Goal: Task Accomplishment & Management: Use online tool/utility

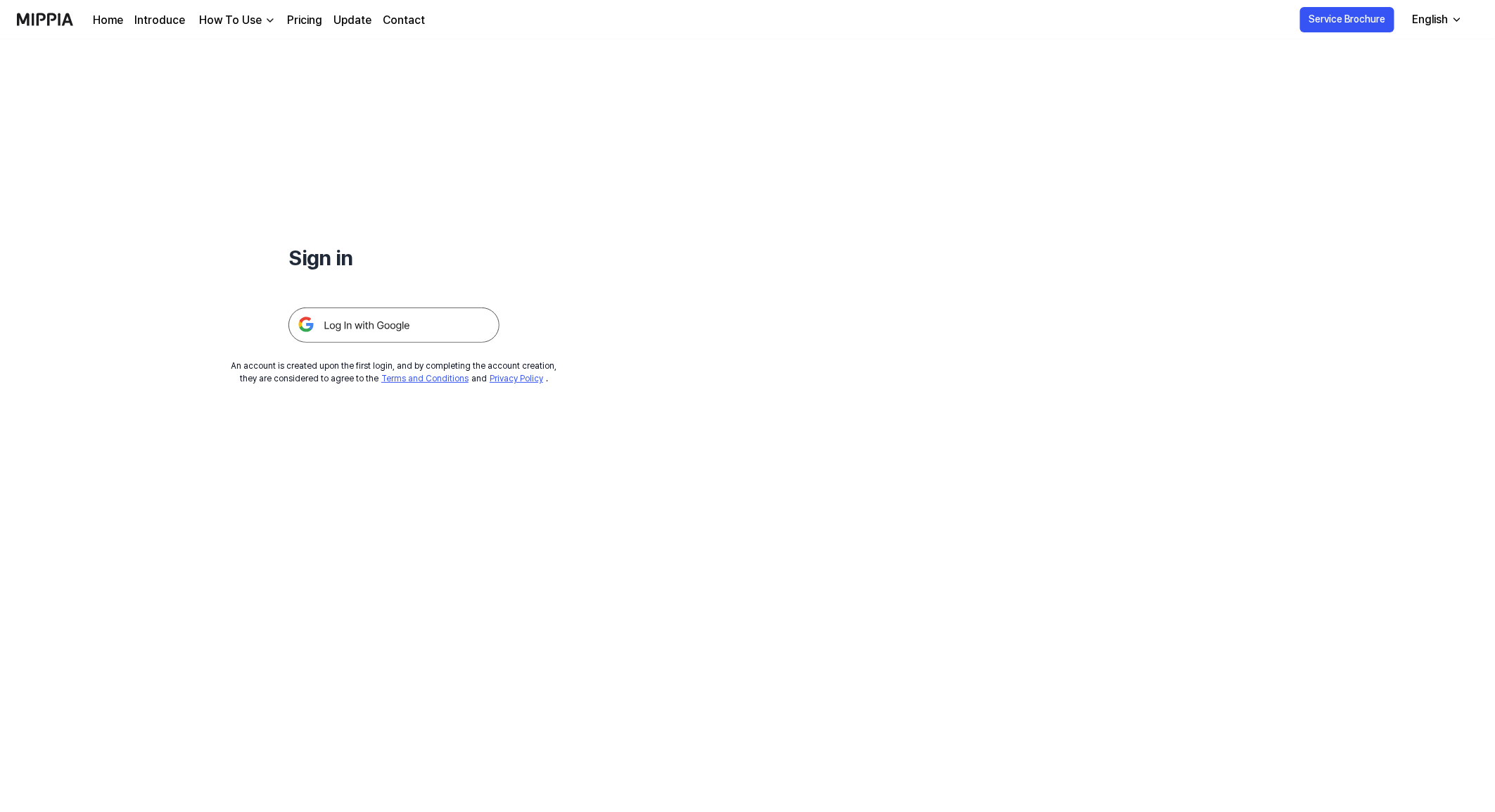
click at [399, 320] on img at bounding box center [393, 325] width 211 height 36
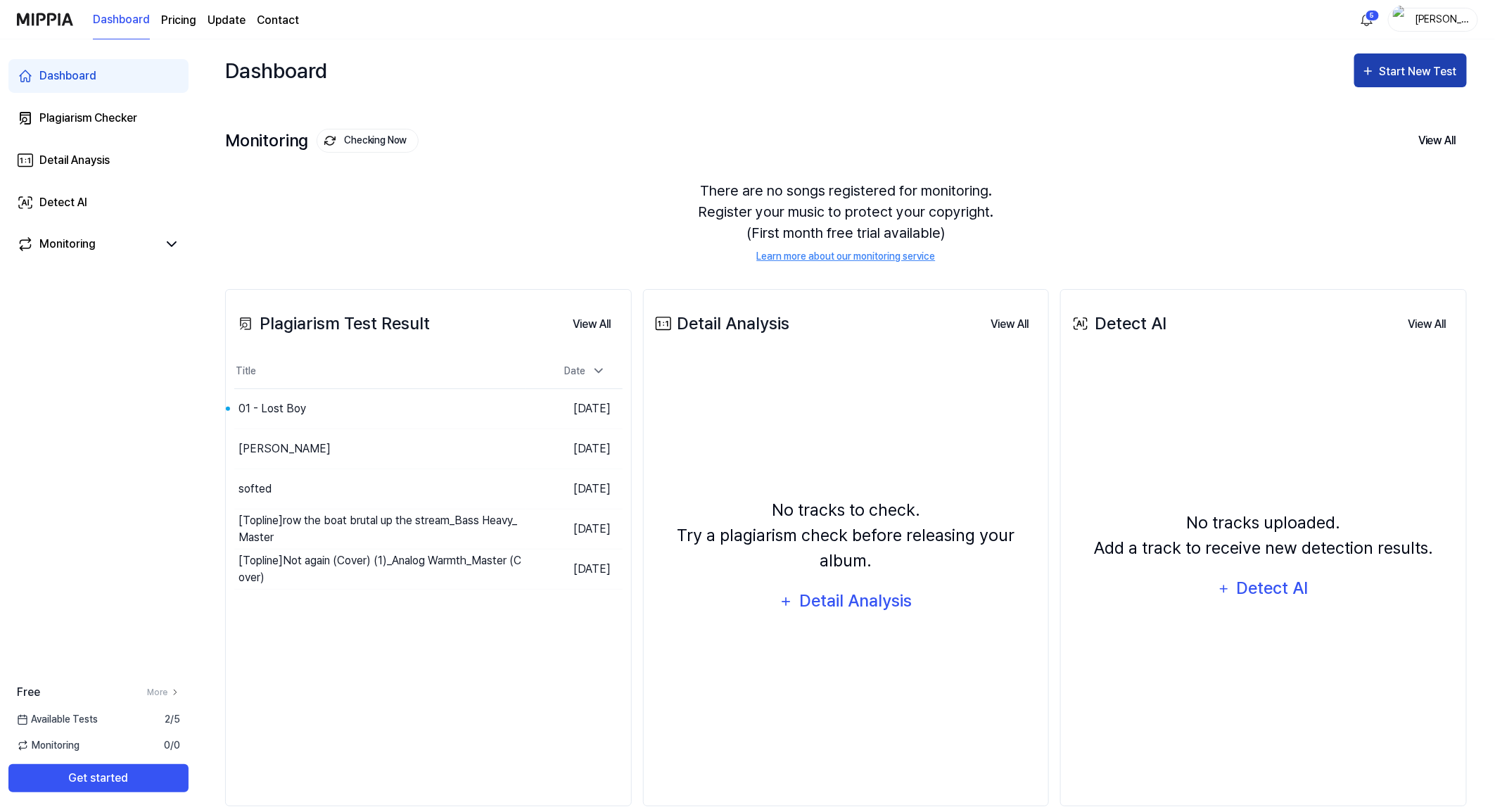
click at [1404, 58] on button "Start New Test" at bounding box center [1410, 70] width 113 height 34
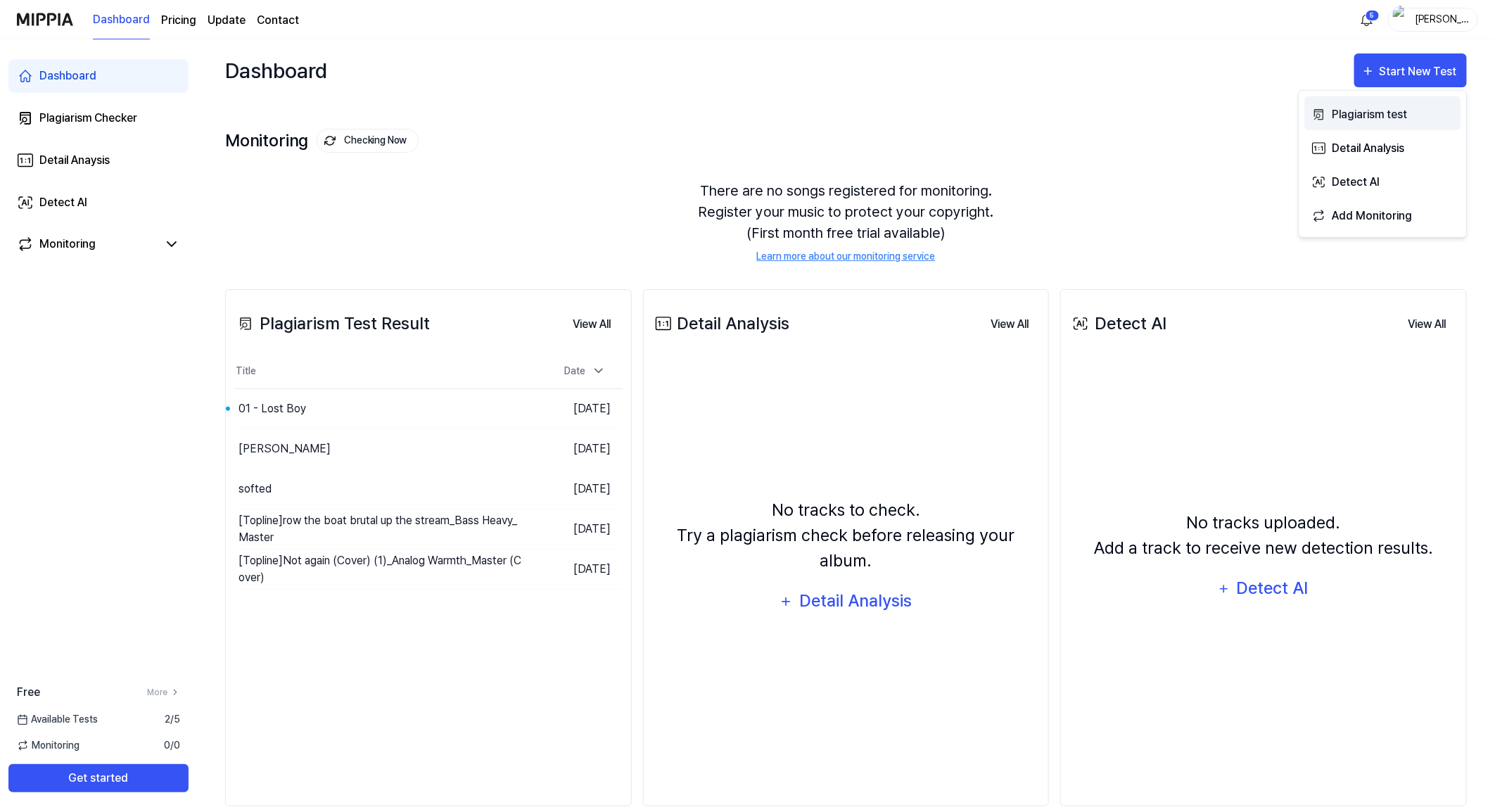
click at [1361, 108] on div "Plagiarism test" at bounding box center [1393, 114] width 122 height 18
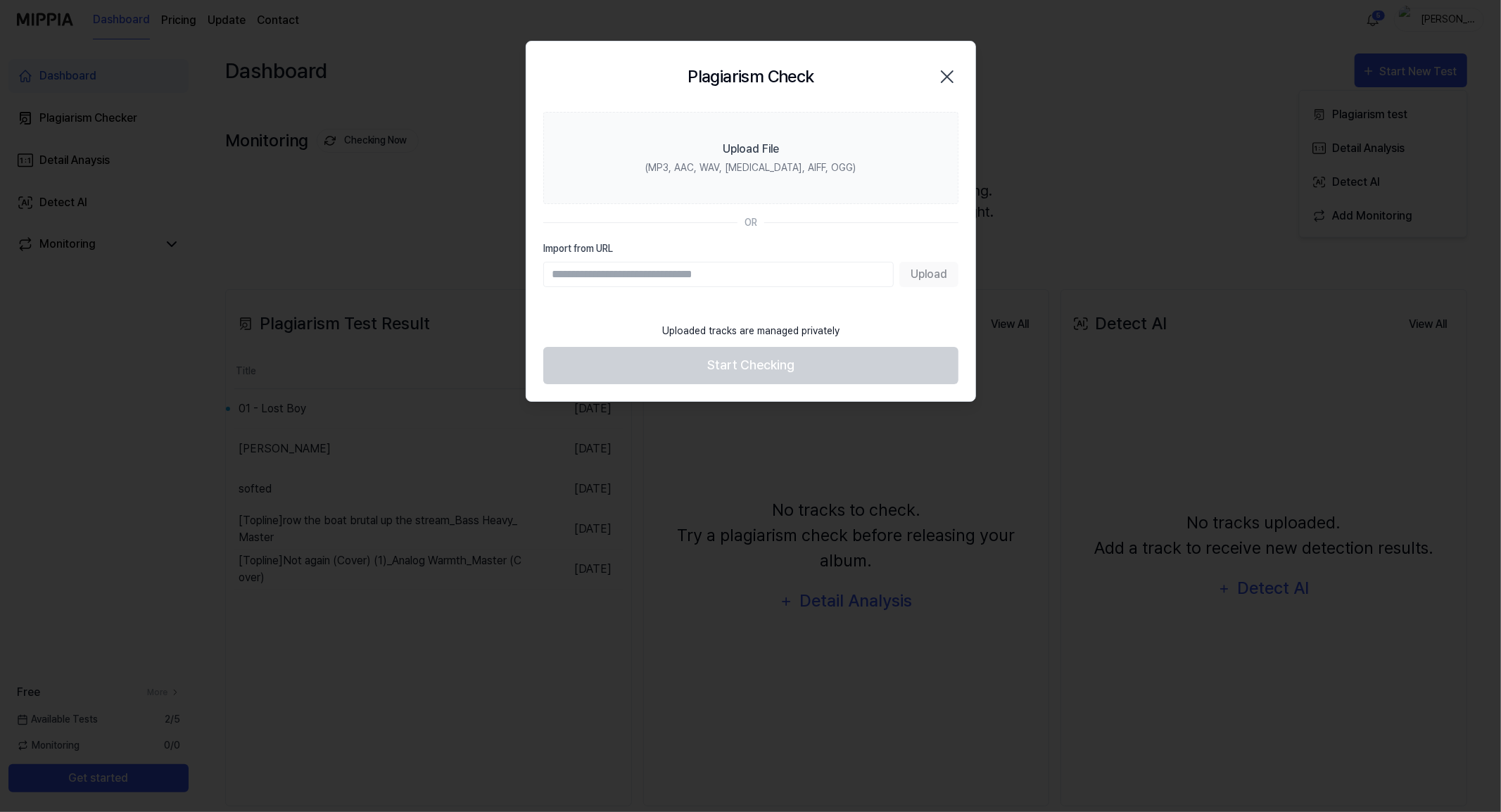
click at [949, 275] on div "Upload" at bounding box center [750, 275] width 415 height 25
click at [812, 273] on input "Import from URL" at bounding box center [719, 275] width 351 height 25
click at [909, 272] on div "Upload" at bounding box center [750, 275] width 415 height 25
click at [917, 270] on div "Upload" at bounding box center [750, 275] width 415 height 25
click at [919, 269] on div "Upload" at bounding box center [750, 275] width 415 height 25
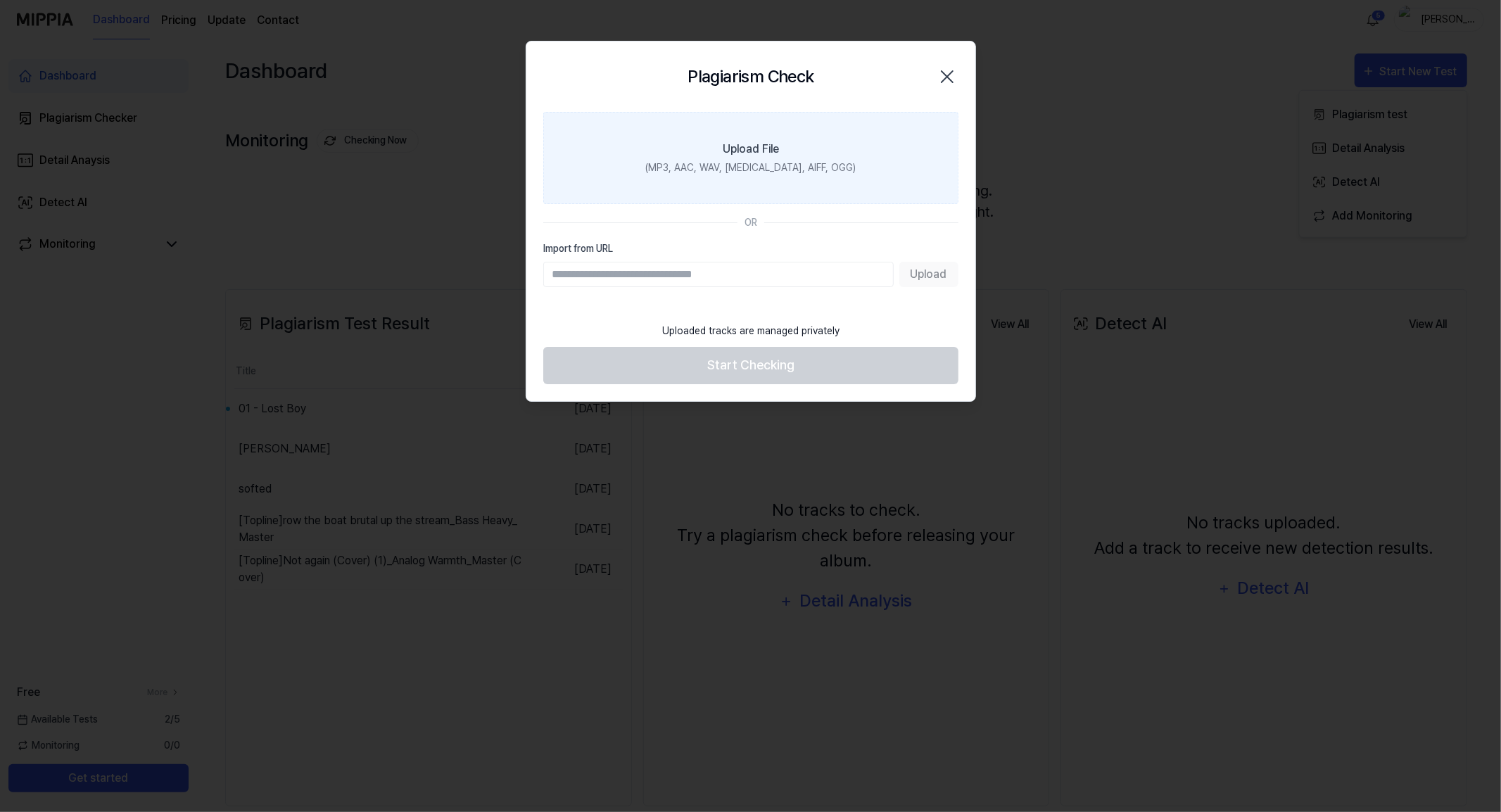
click at [791, 164] on div "(MP3, AAC, WAV, FLAC, AIFF, OGG)" at bounding box center [750, 168] width 210 height 14
click at [0, 0] on input "Upload File (MP3, AAC, WAV, FLAC, AIFF, OGG)" at bounding box center [0, 0] width 0 height 0
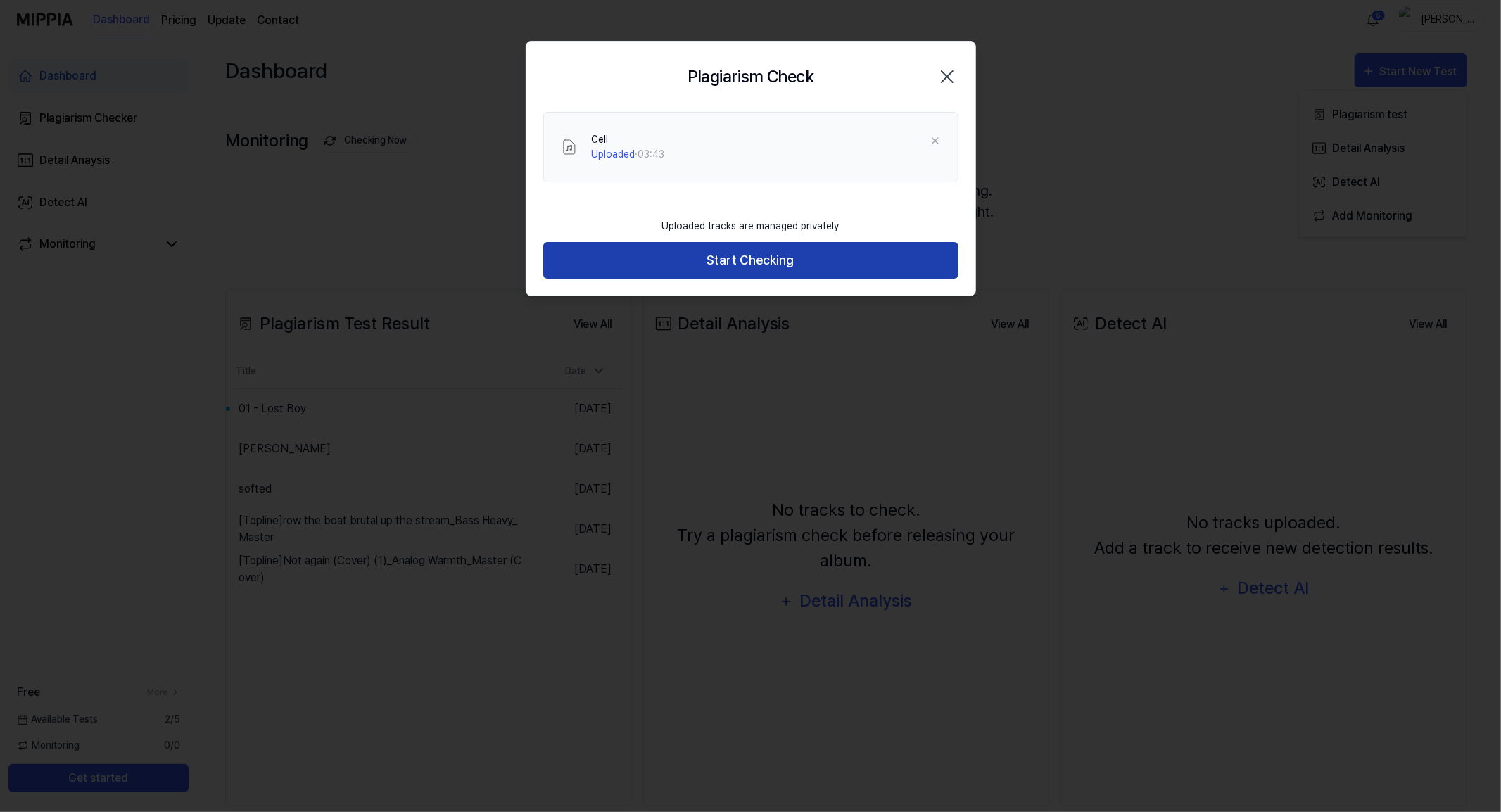
click at [706, 257] on button "Start Checking" at bounding box center [750, 260] width 415 height 38
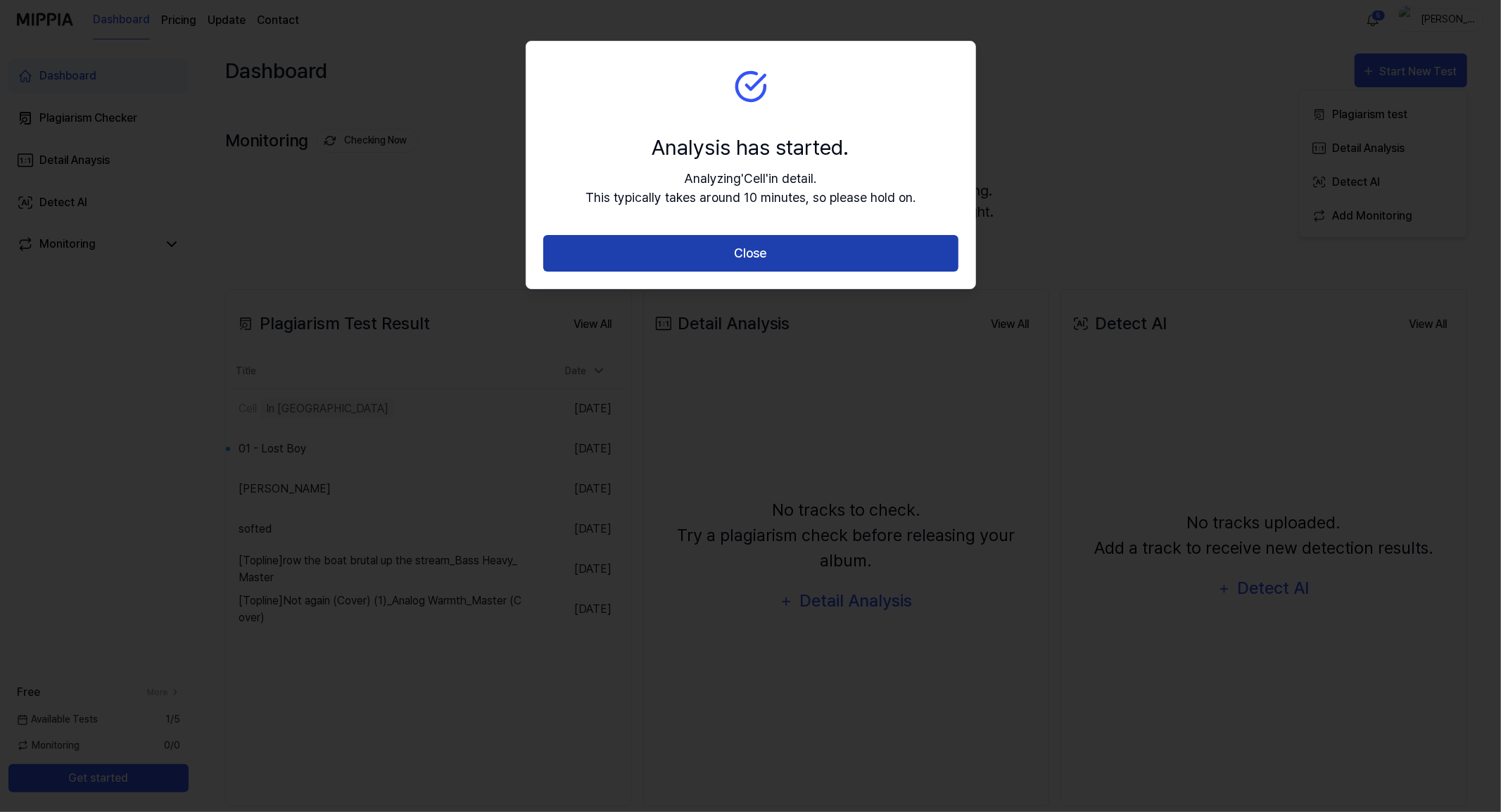
click at [693, 262] on button "Close" at bounding box center [750, 253] width 415 height 38
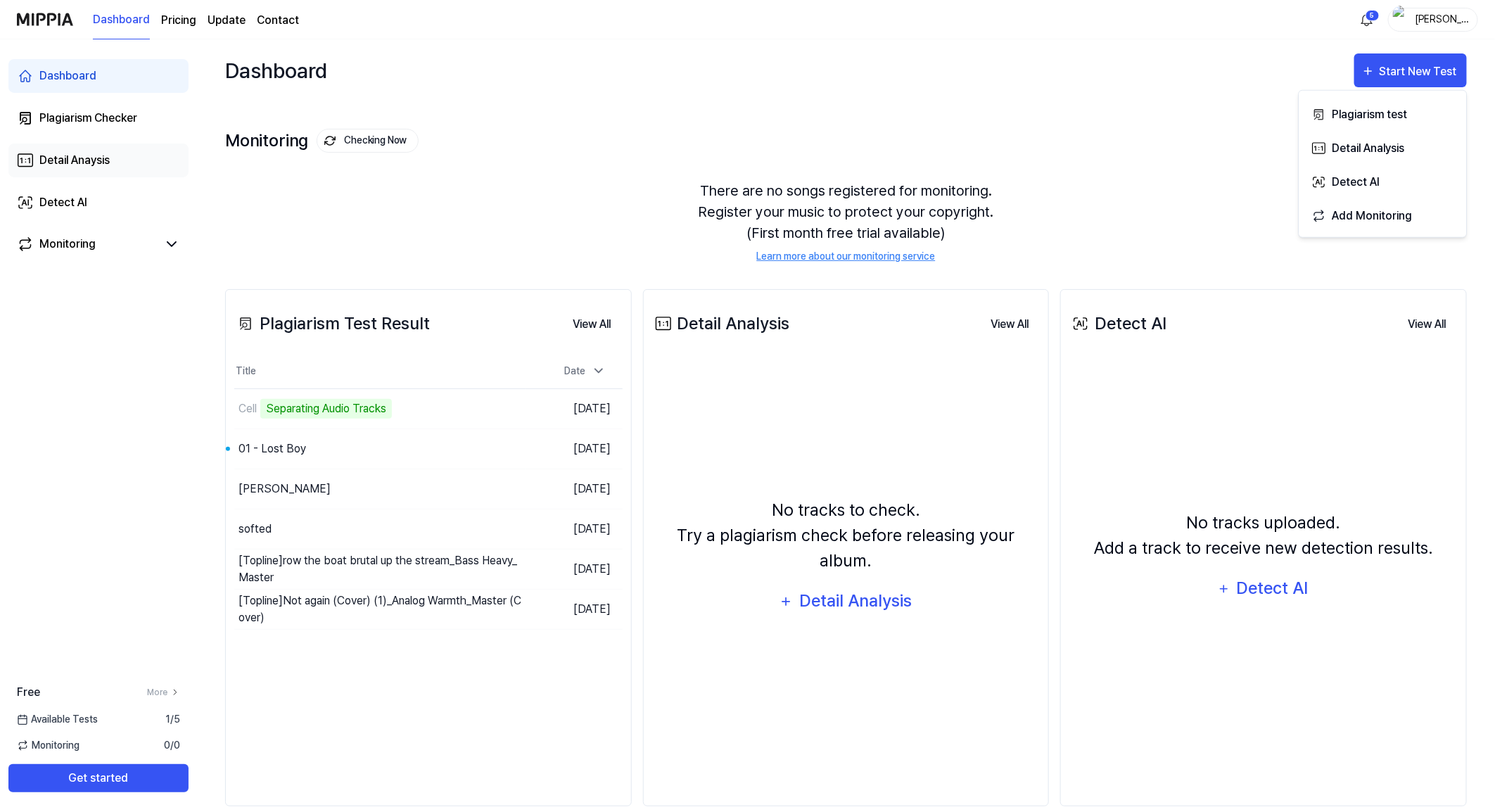
click at [100, 164] on div "Detail Anaysis" at bounding box center [74, 161] width 70 height 17
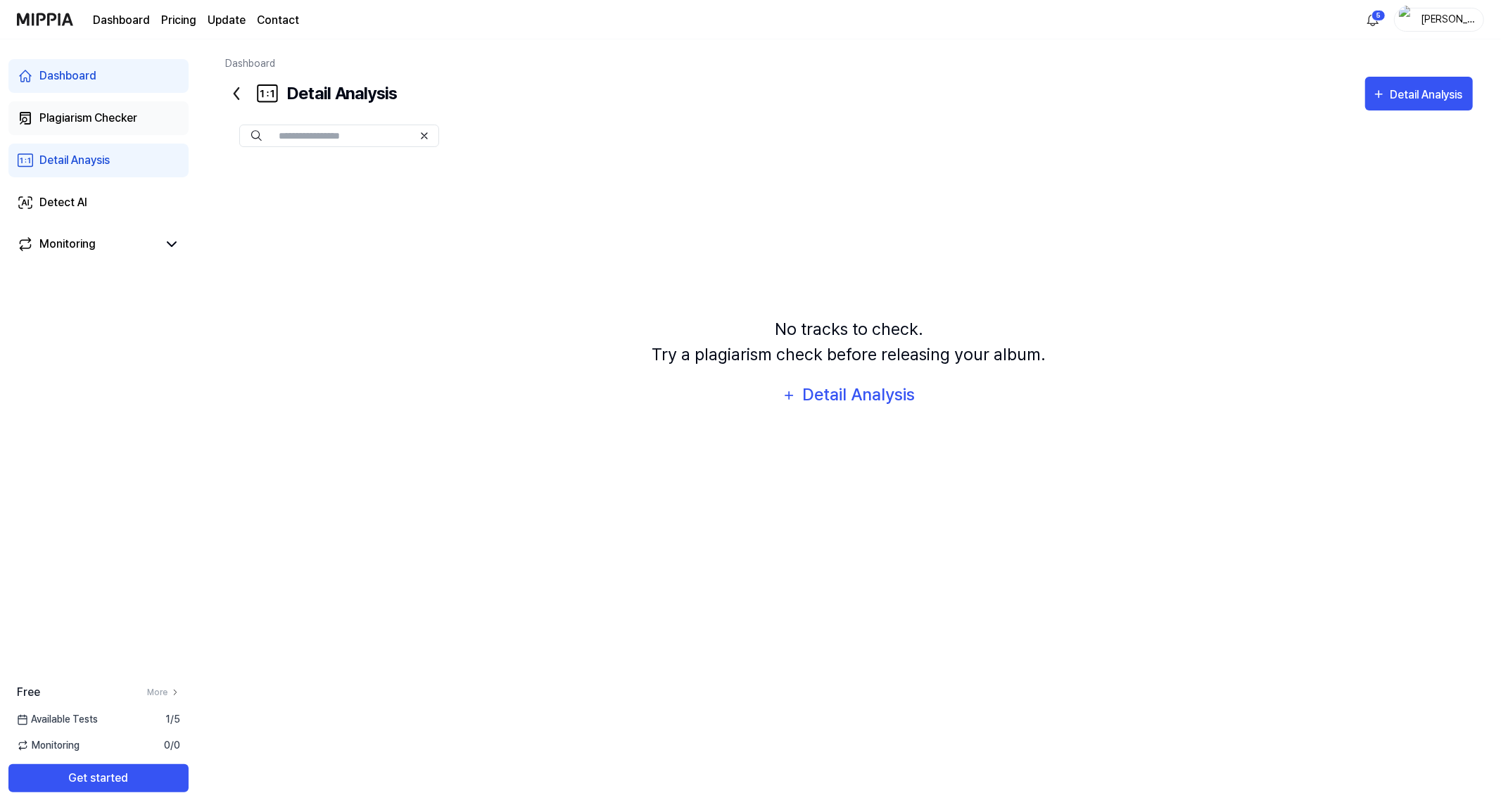
click at [107, 108] on link "Plagiarism Checker" at bounding box center [98, 118] width 180 height 34
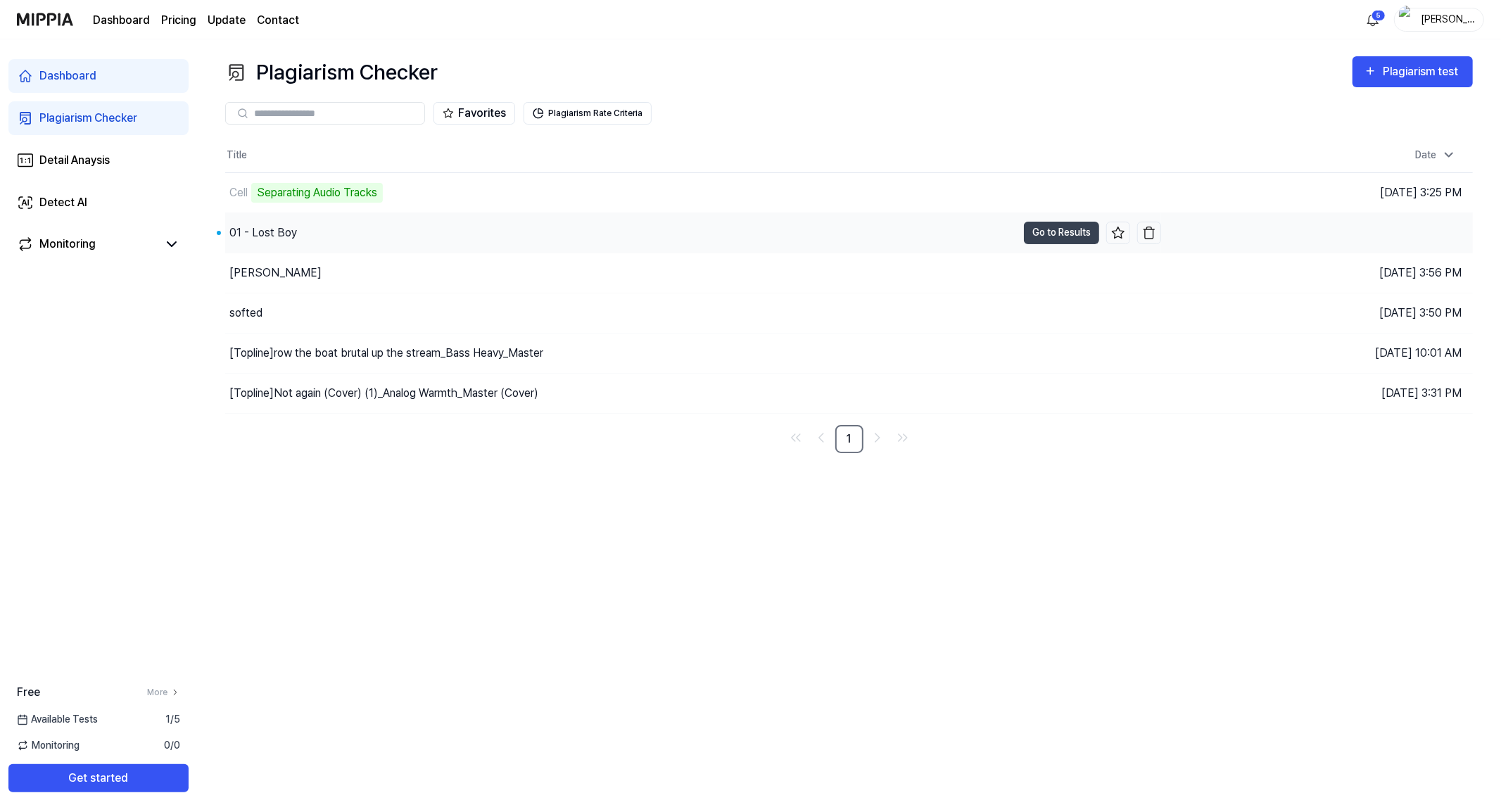
click at [320, 221] on div "01 - Lost Boy" at bounding box center [621, 232] width 792 height 39
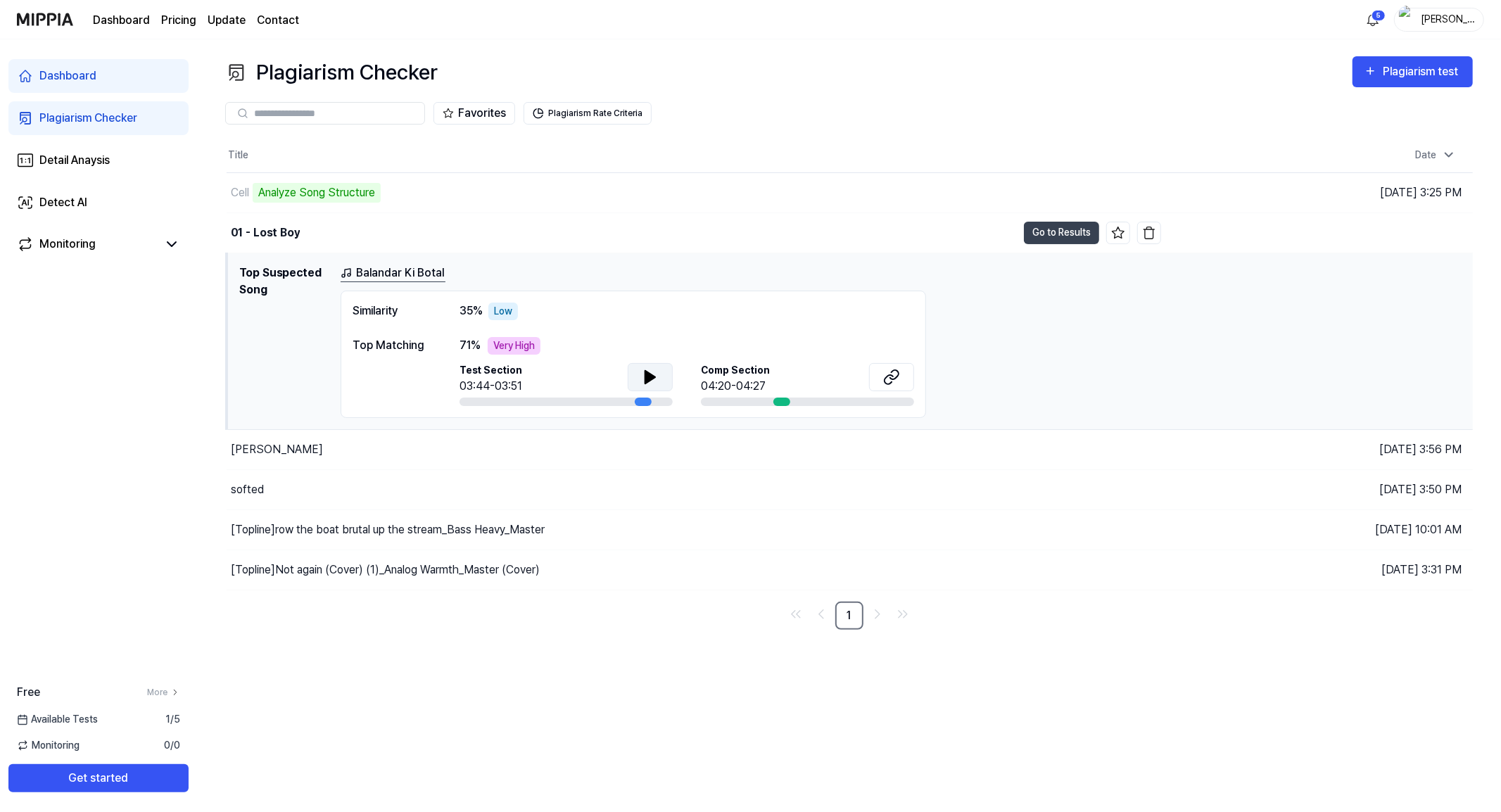
click at [638, 380] on button at bounding box center [650, 377] width 45 height 28
click at [646, 379] on icon at bounding box center [647, 377] width 3 height 12
click at [895, 369] on icon at bounding box center [892, 378] width 17 height 17
click at [1061, 360] on div "Balandar Ki Botal Similarity 35 % Low Top Matching 71 % Very High Test Section …" at bounding box center [902, 341] width 1121 height 153
click at [1045, 229] on button "Go to Results" at bounding box center [1062, 232] width 75 height 22
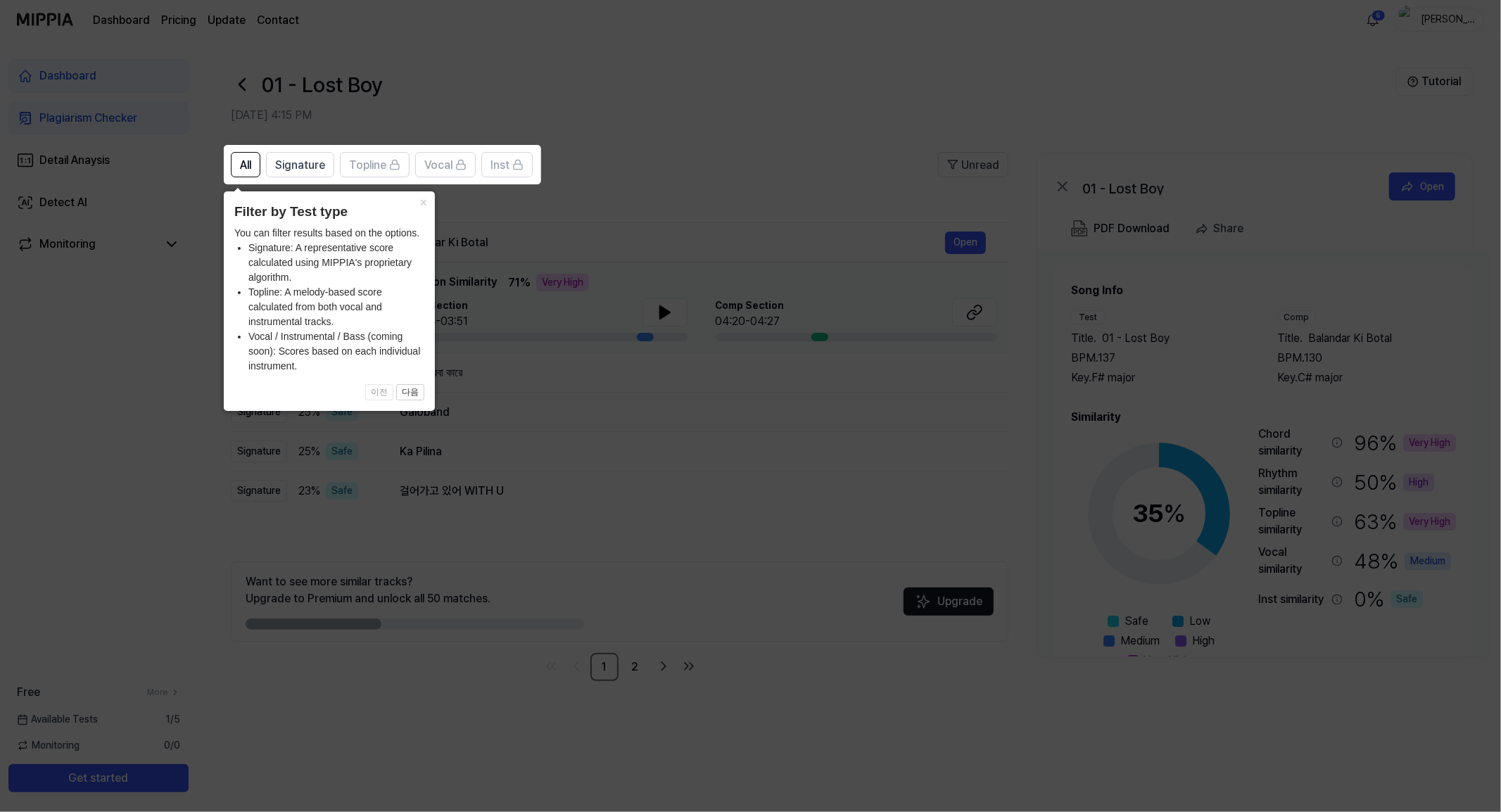
click at [522, 254] on icon at bounding box center [750, 406] width 1501 height 812
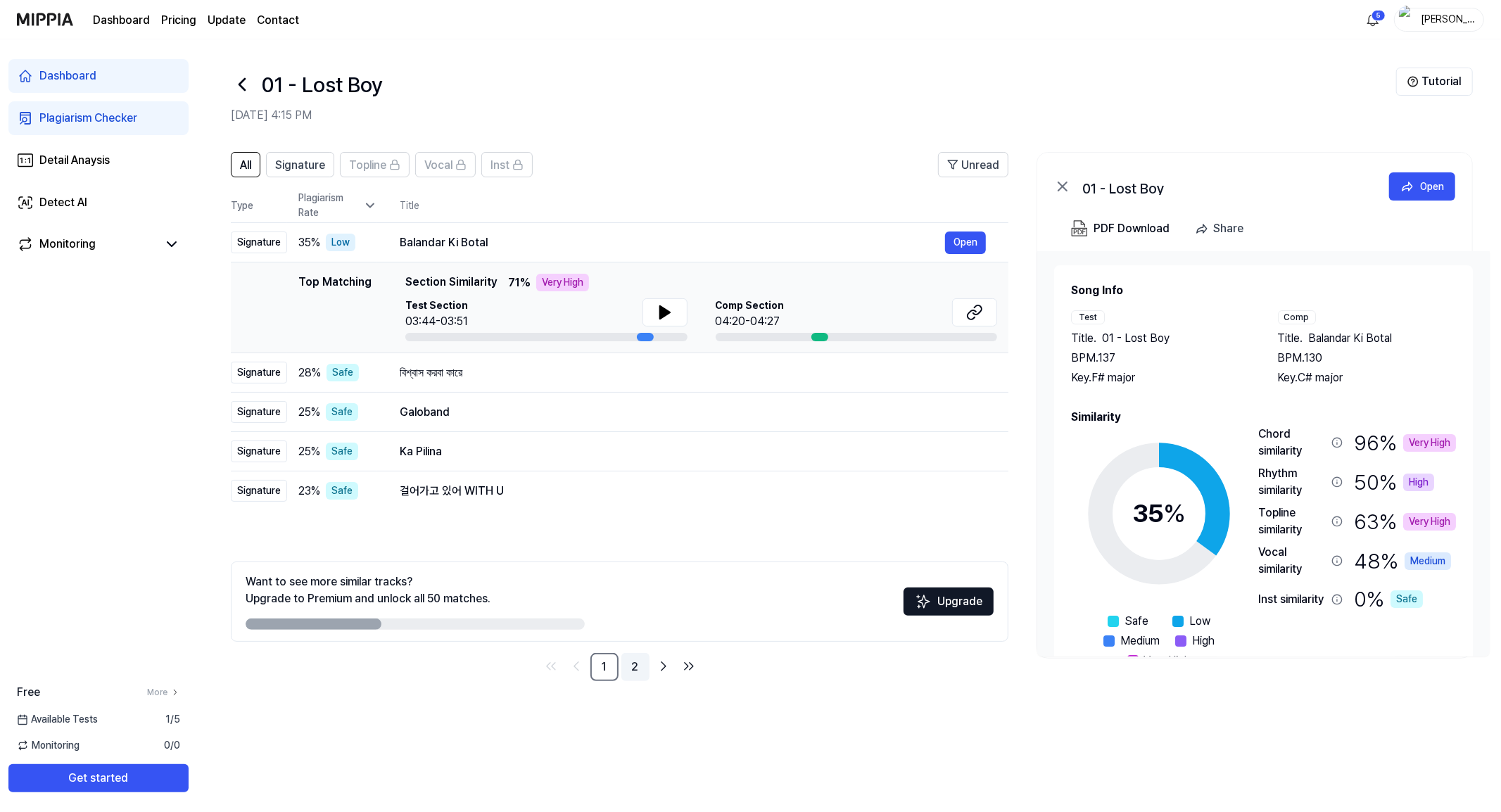
click at [632, 665] on link "2" at bounding box center [635, 667] width 28 height 28
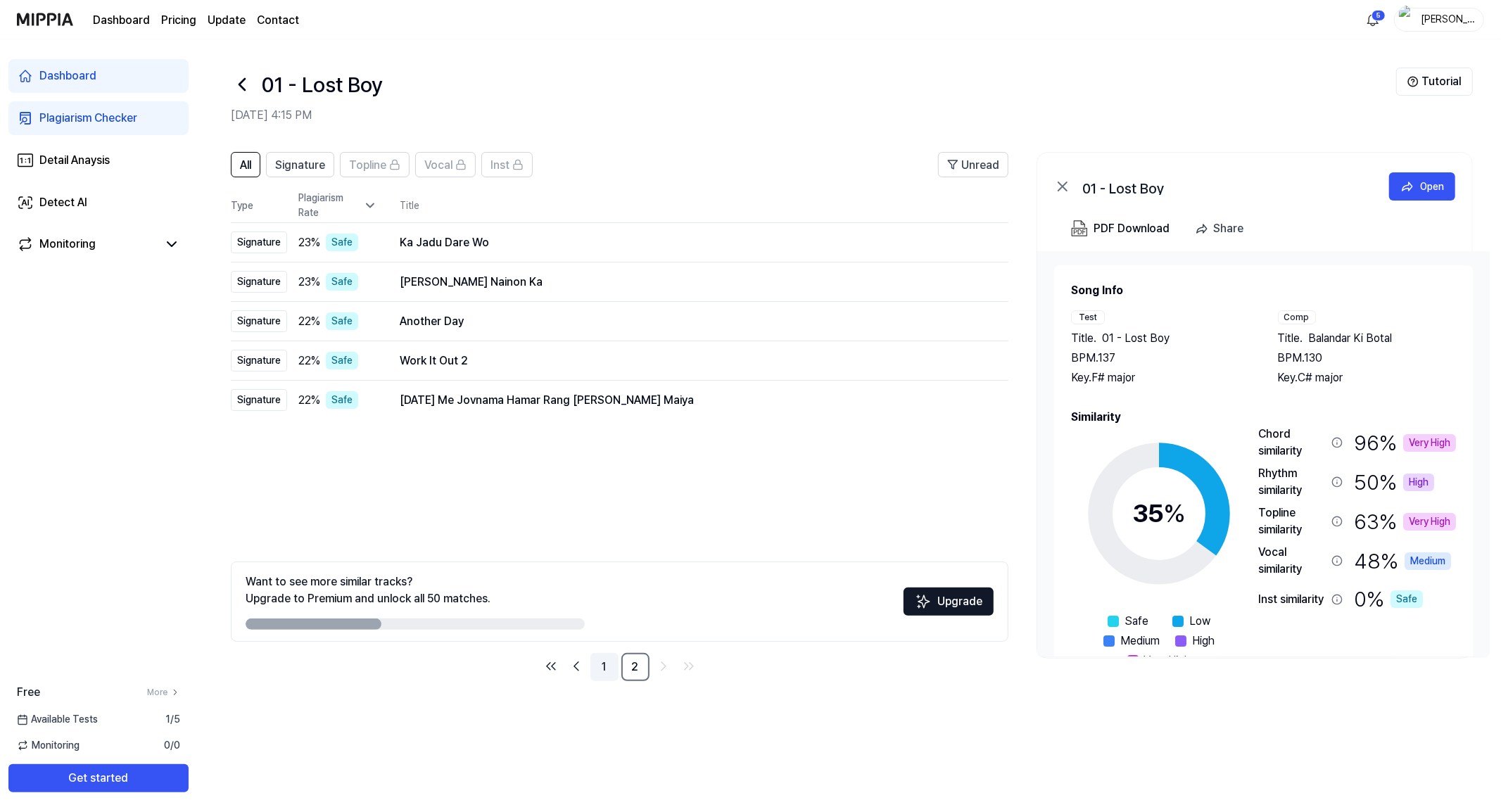
click at [602, 669] on link "1" at bounding box center [604, 667] width 28 height 28
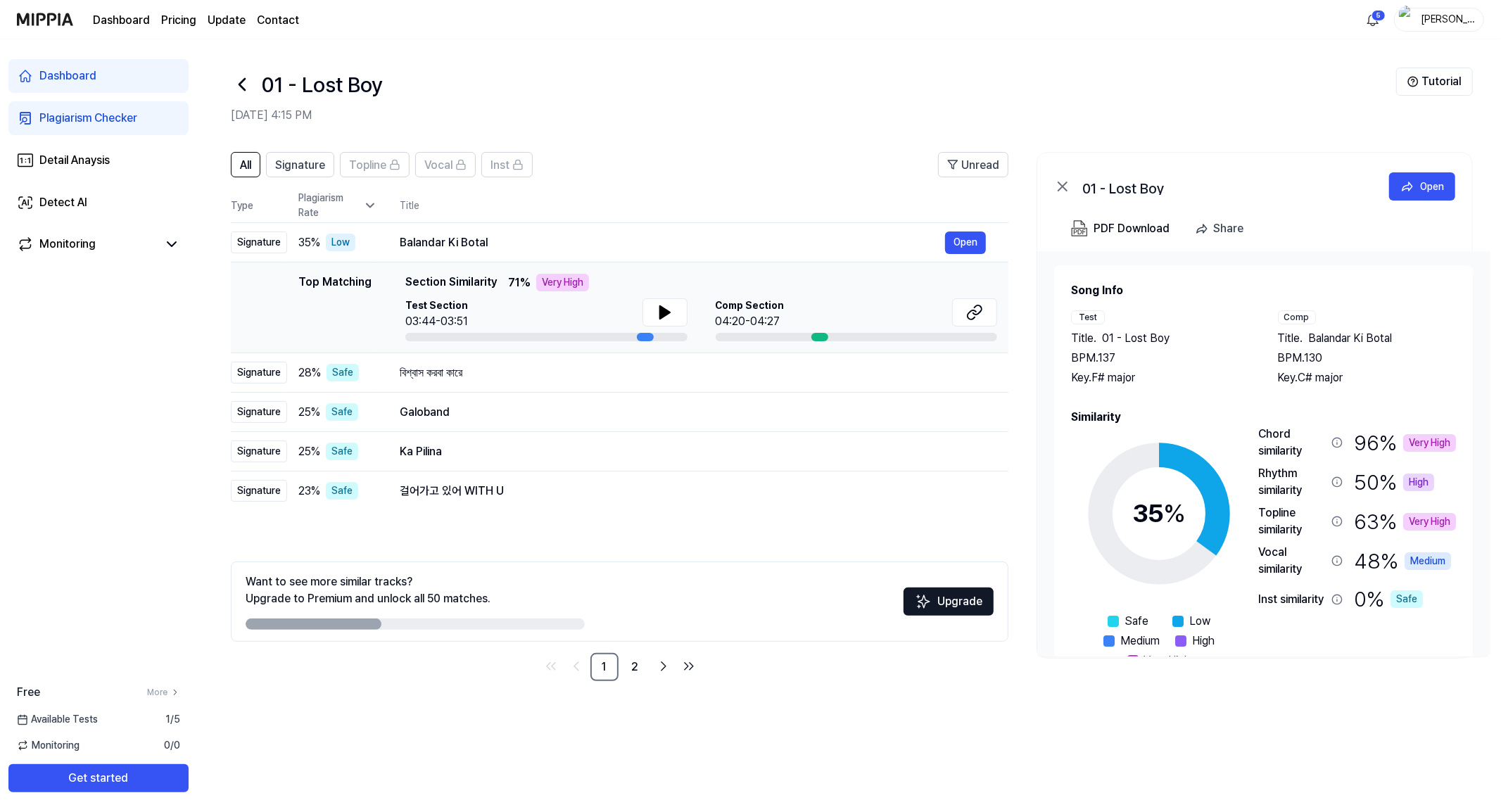
click at [116, 115] on div "Plagiarism Checker" at bounding box center [89, 118] width 98 height 17
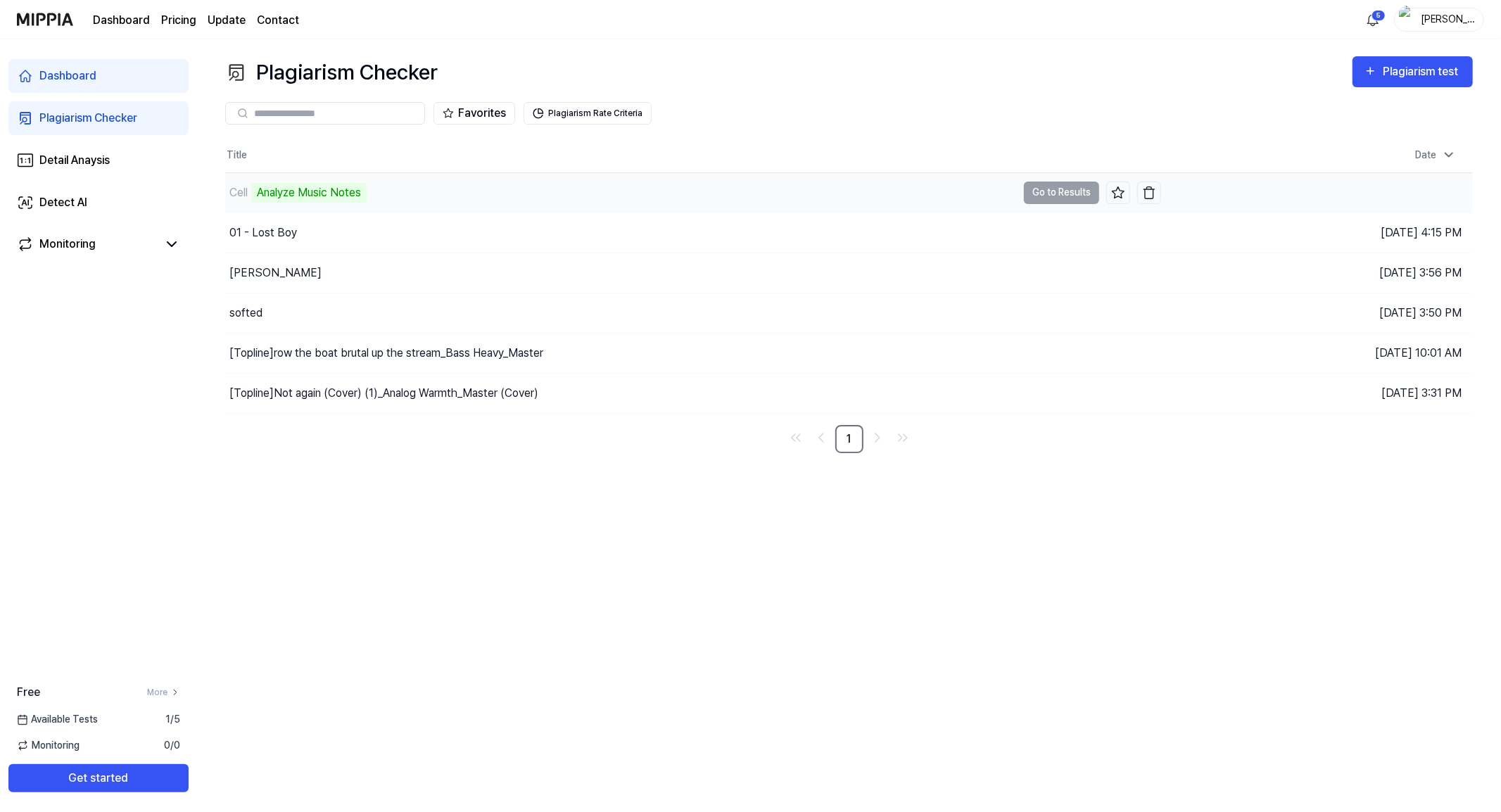
click at [1033, 195] on td "Cell Analyze Music Notes Go to Results" at bounding box center [693, 193] width 935 height 39
click at [1048, 187] on button "Go to Results" at bounding box center [1062, 192] width 75 height 22
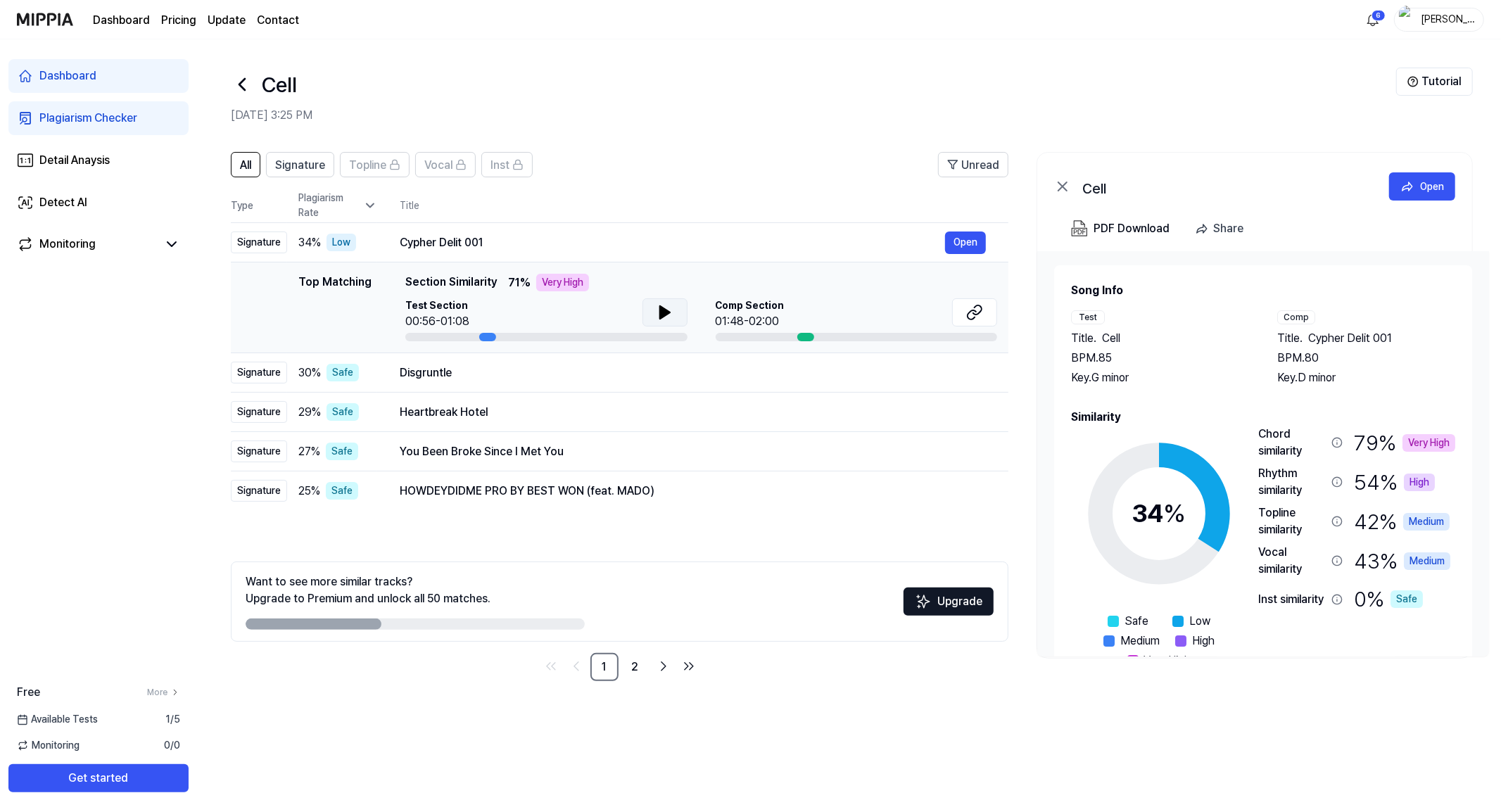
click at [659, 314] on icon at bounding box center [664, 312] width 10 height 13
click at [661, 314] on icon at bounding box center [662, 312] width 3 height 12
click at [970, 313] on icon at bounding box center [975, 313] width 17 height 17
click at [531, 375] on div "Disgruntle" at bounding box center [672, 373] width 545 height 17
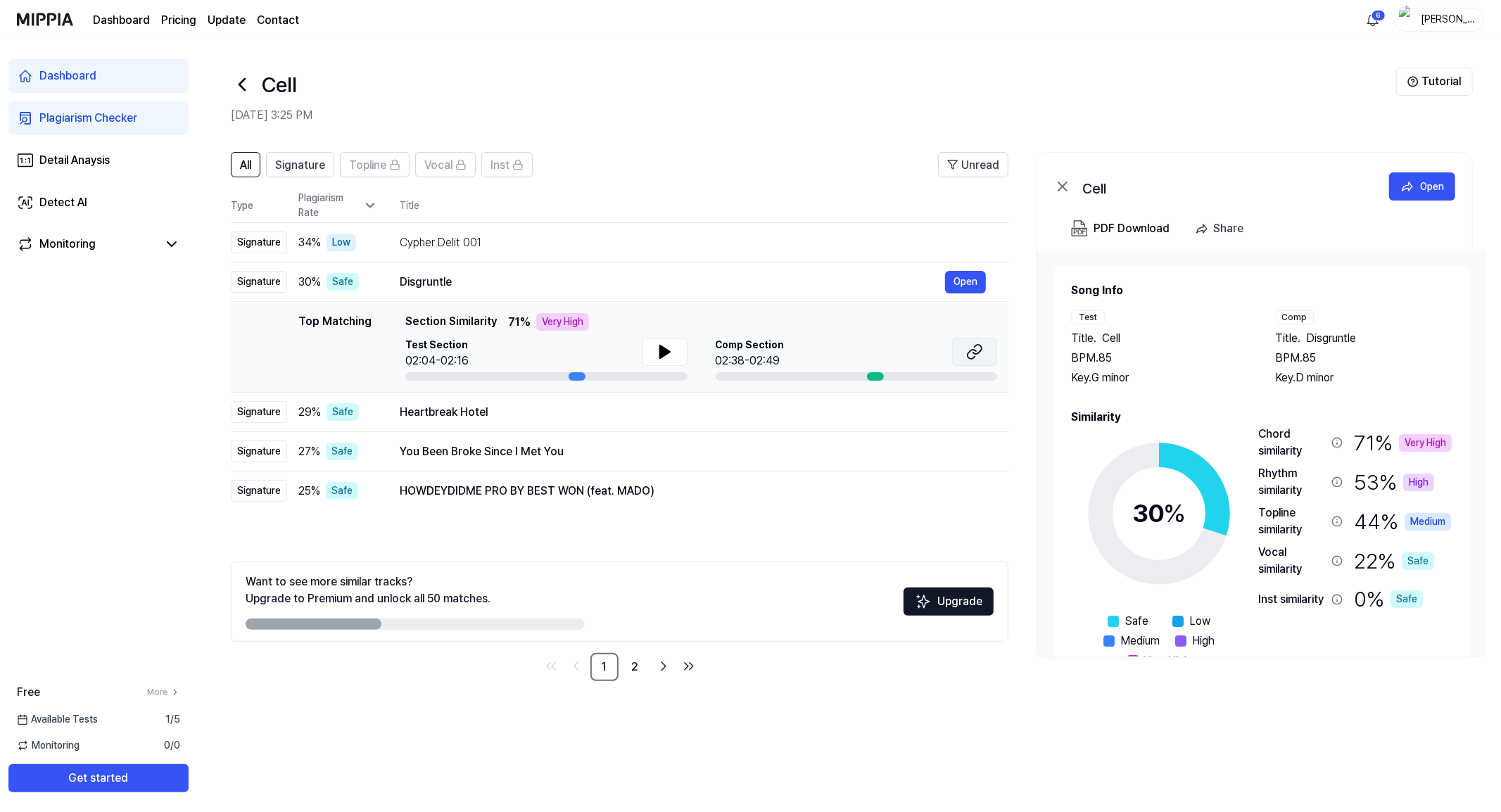
click at [978, 348] on icon at bounding box center [975, 352] width 17 height 17
click at [489, 424] on td "Heartbreak Hotel Open" at bounding box center [693, 412] width 631 height 39
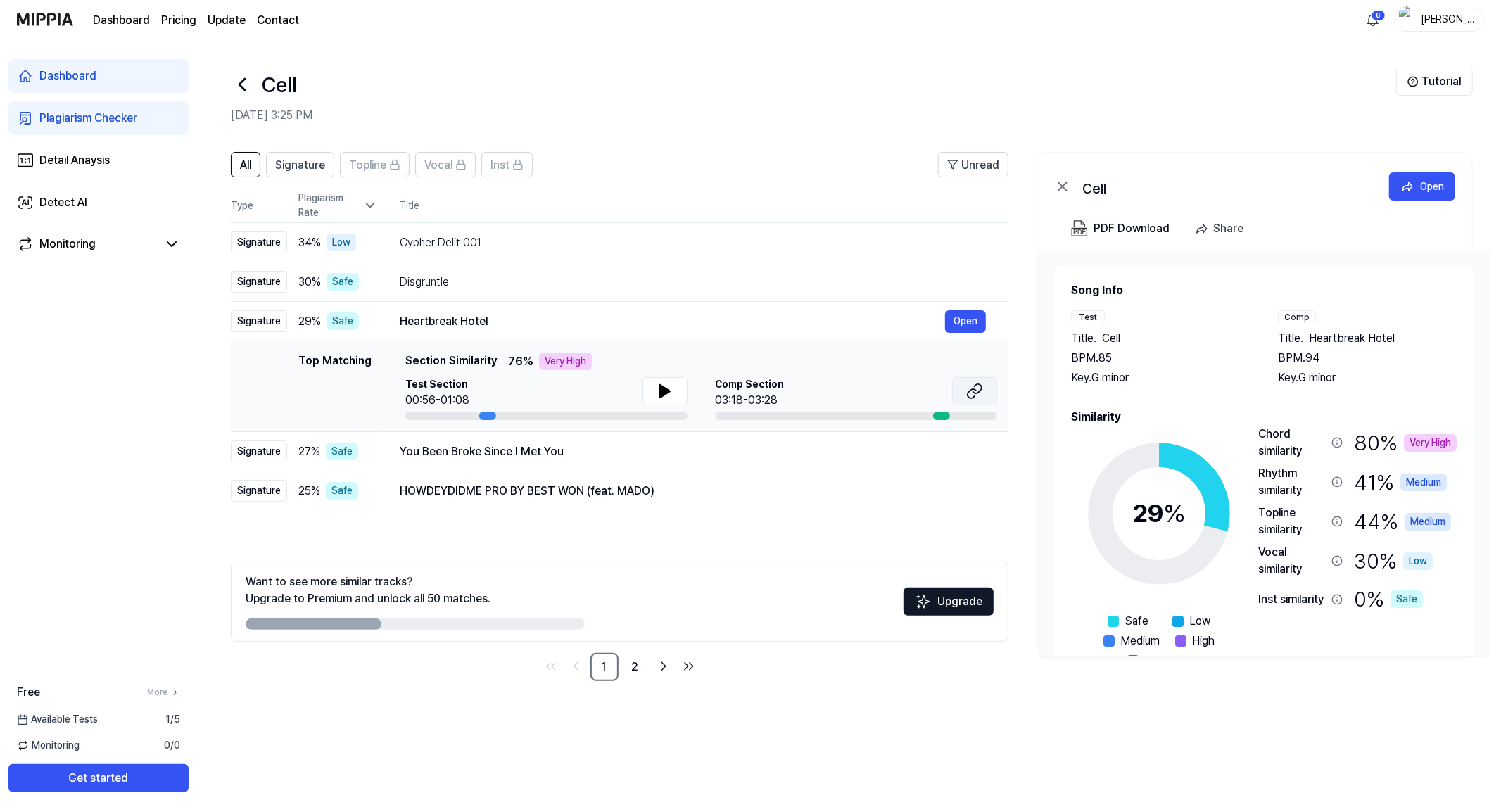
click at [980, 389] on icon at bounding box center [975, 391] width 17 height 17
click at [602, 448] on div "You Been Broke Since I Met You" at bounding box center [672, 452] width 545 height 17
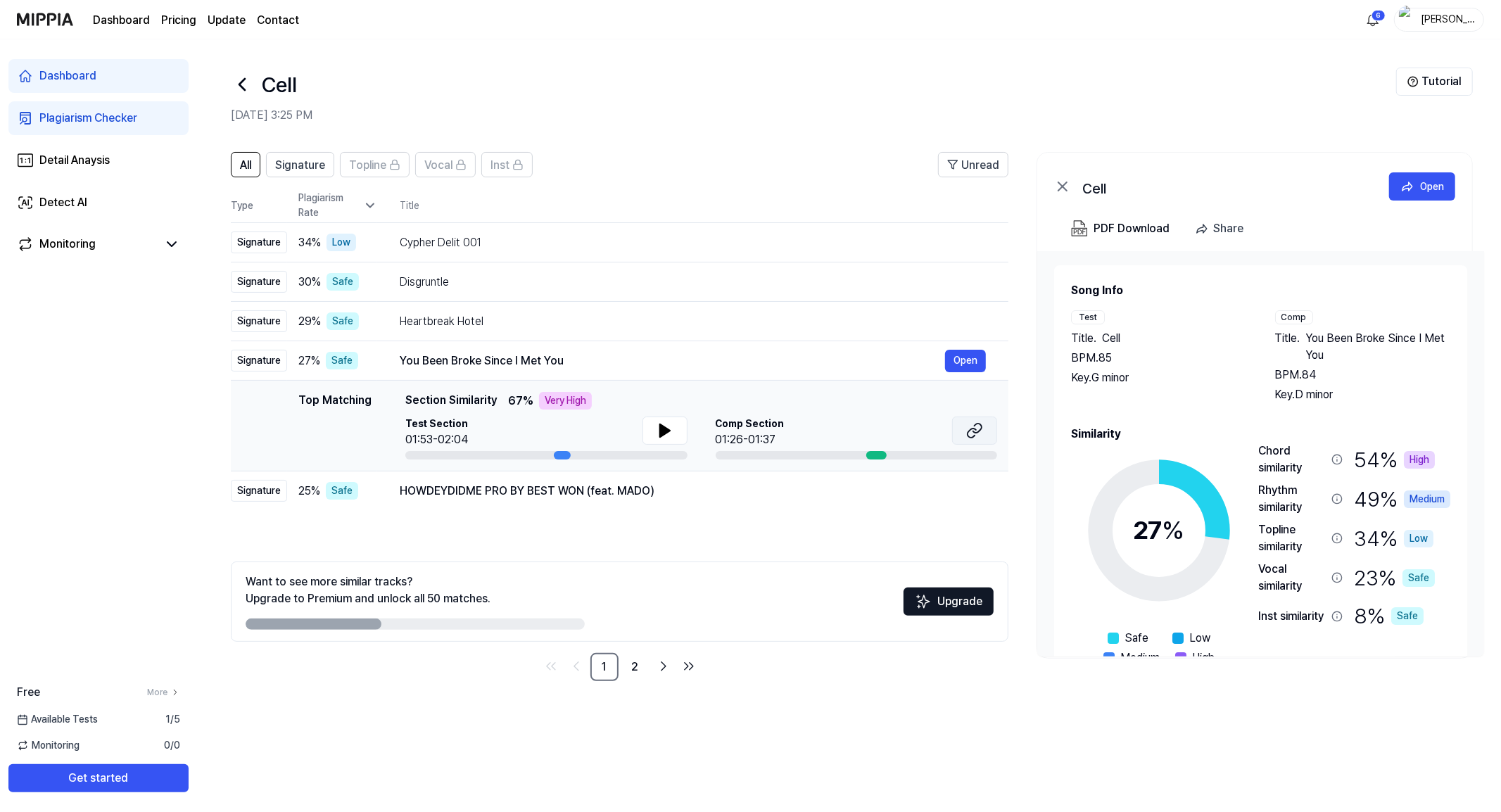
click at [980, 424] on icon at bounding box center [977, 428] width 9 height 9
click at [632, 505] on td "HOWDEYDIDME PRO BY BEST WON (feat. MADO) Open" at bounding box center [693, 490] width 631 height 39
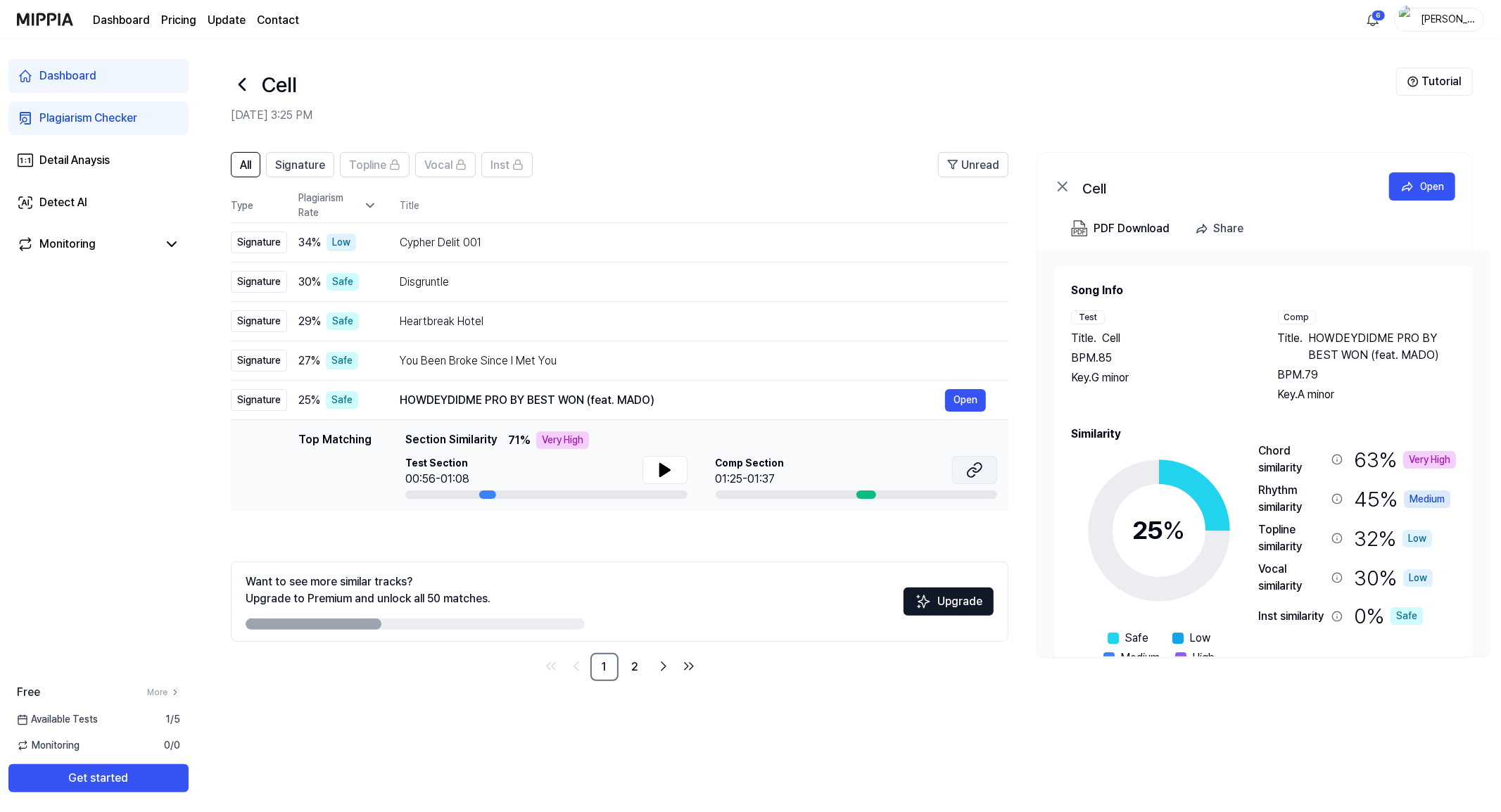
click at [980, 471] on icon at bounding box center [975, 470] width 17 height 17
click at [638, 670] on link "2" at bounding box center [635, 667] width 28 height 28
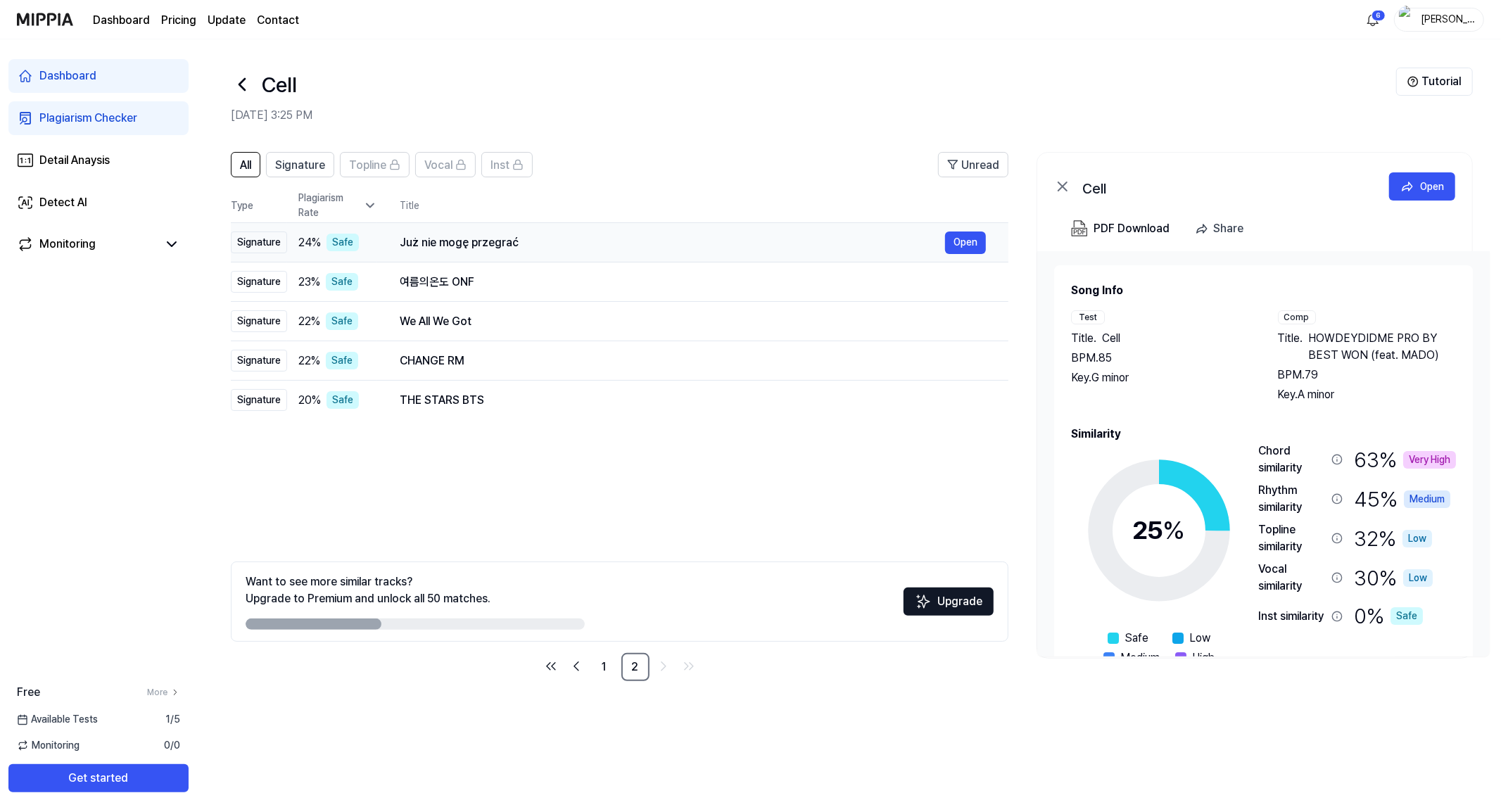
click at [672, 228] on td "Już nie mogę przegrać Open" at bounding box center [693, 243] width 631 height 39
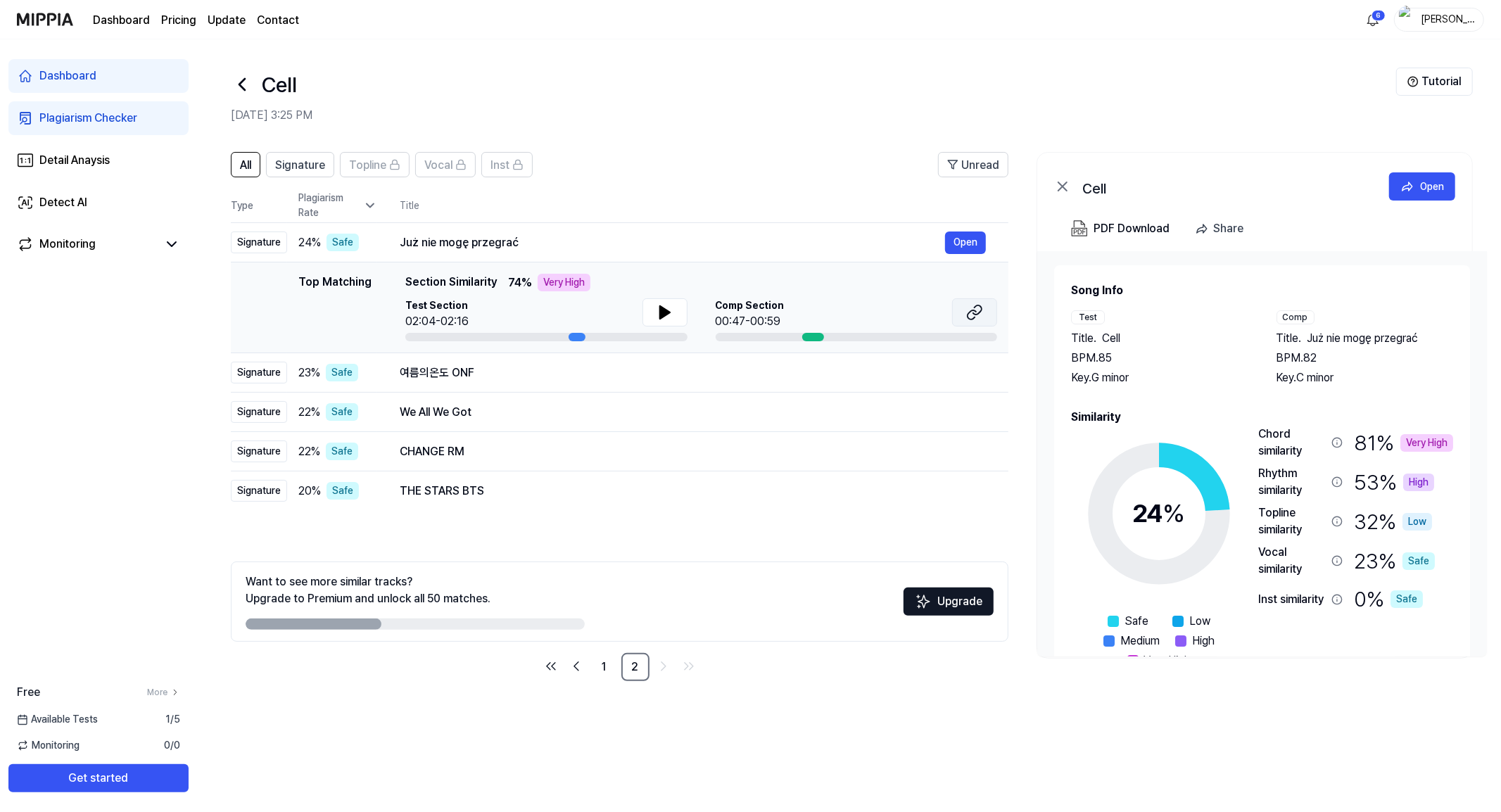
click at [966, 317] on icon at bounding box center [975, 313] width 17 height 17
click at [698, 371] on div "여름의온도 ONF" at bounding box center [672, 373] width 545 height 17
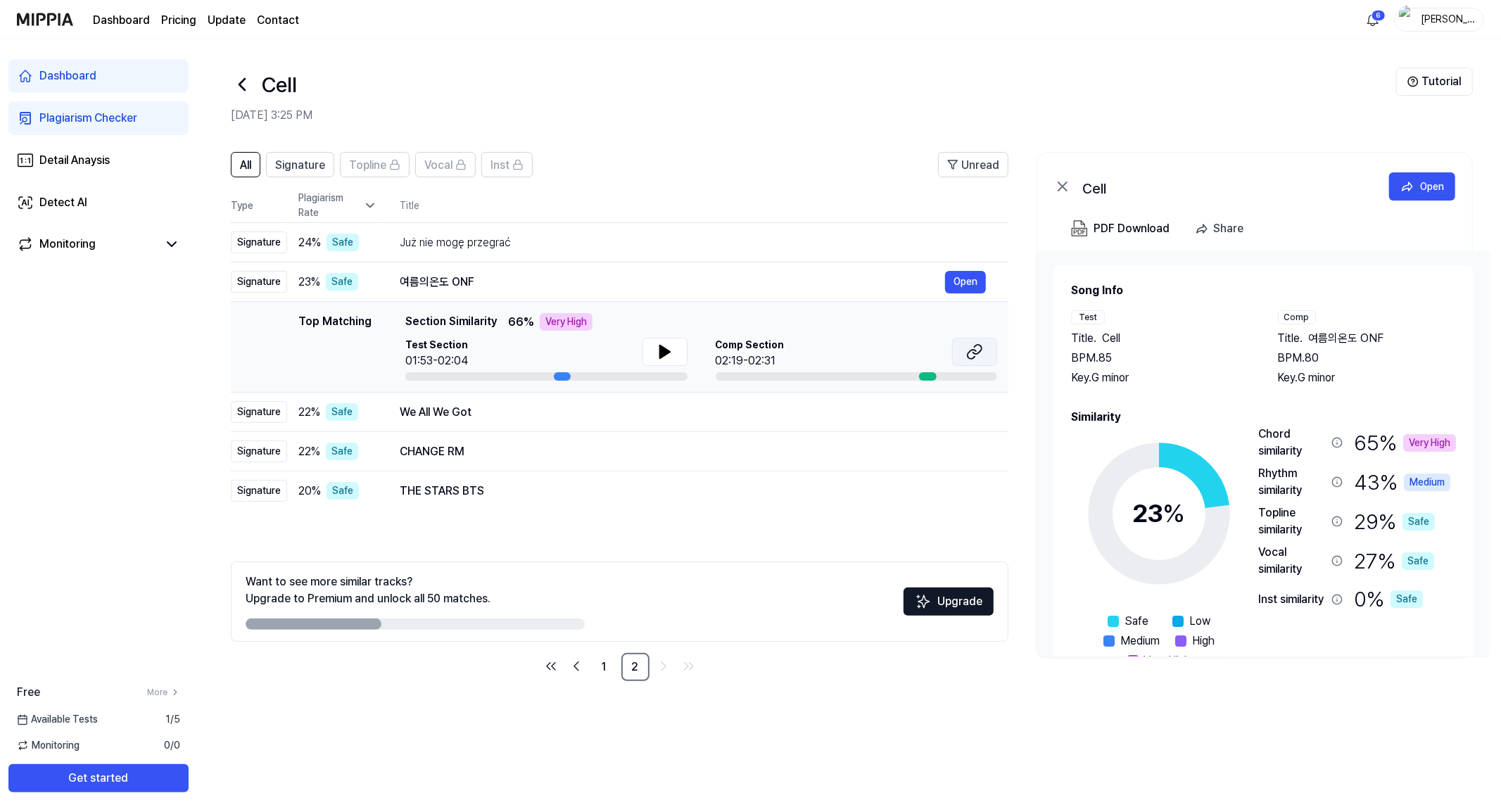
click at [966, 349] on icon at bounding box center [975, 352] width 17 height 17
click at [587, 420] on div "We All We Got Open" at bounding box center [693, 411] width 586 height 22
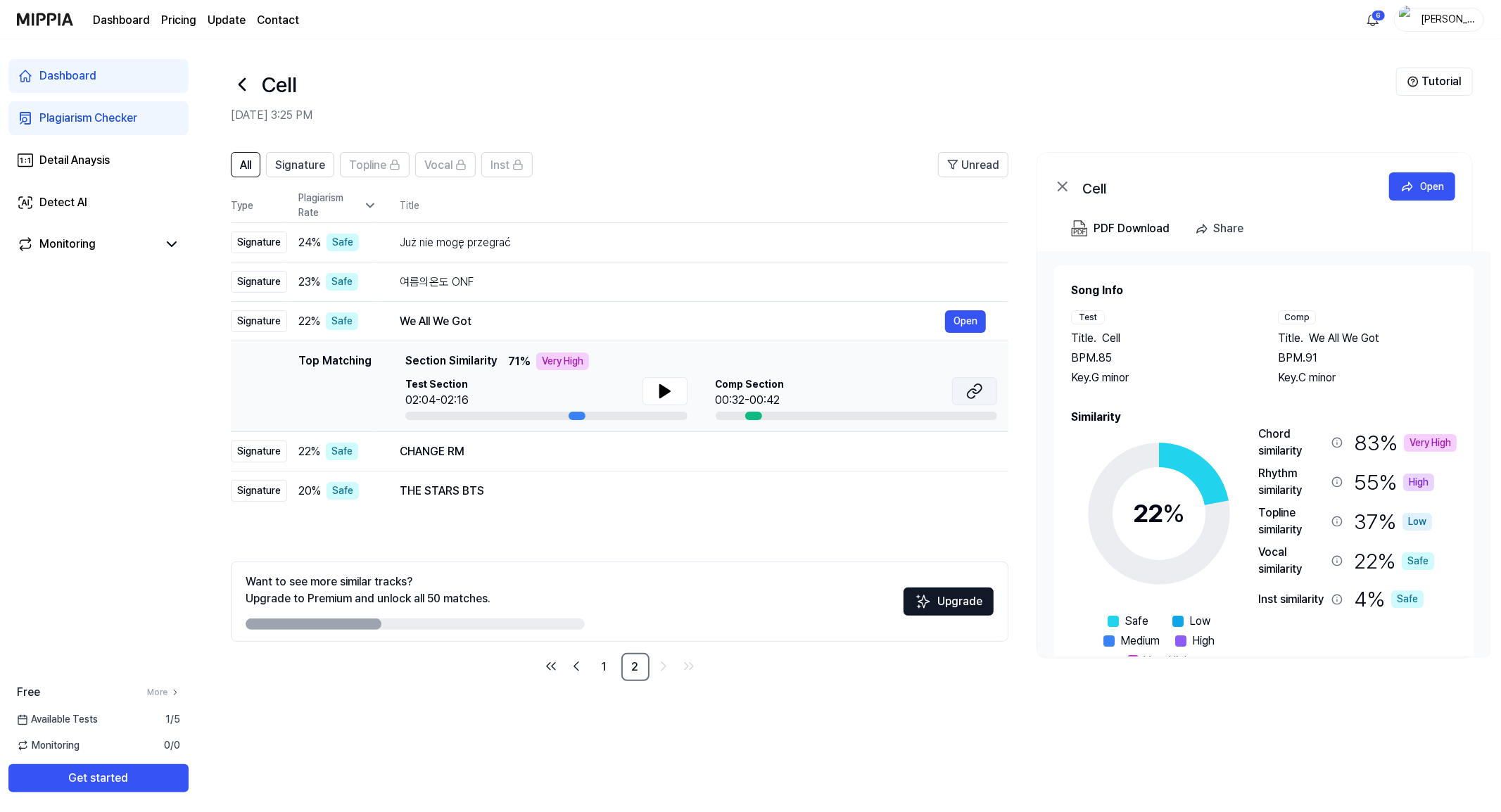
click at [972, 394] on icon at bounding box center [975, 391] width 17 height 17
click at [561, 449] on div "CHANGE RM" at bounding box center [672, 452] width 545 height 17
